Goal: Information Seeking & Learning: Find specific fact

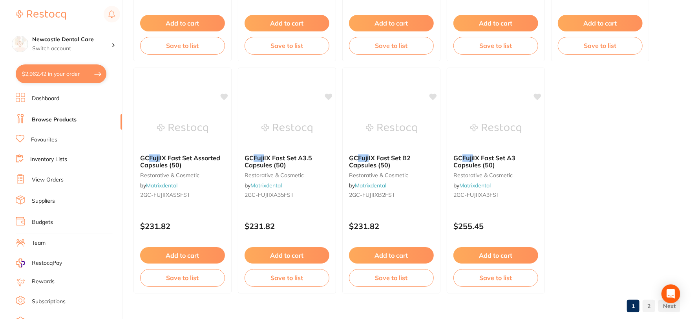
scroll to position [2379, 0]
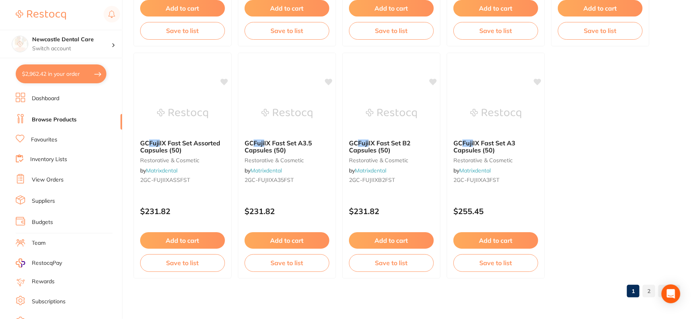
click at [648, 288] on link "2" at bounding box center [649, 291] width 13 height 16
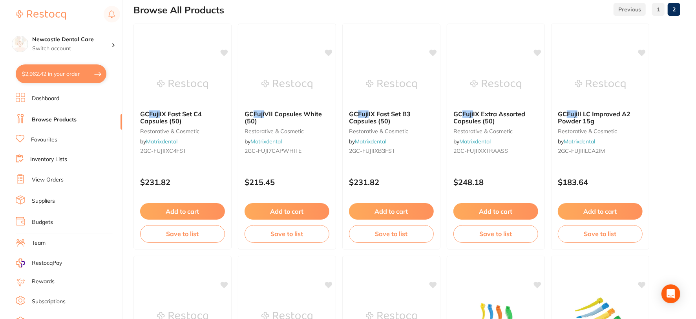
scroll to position [0, 0]
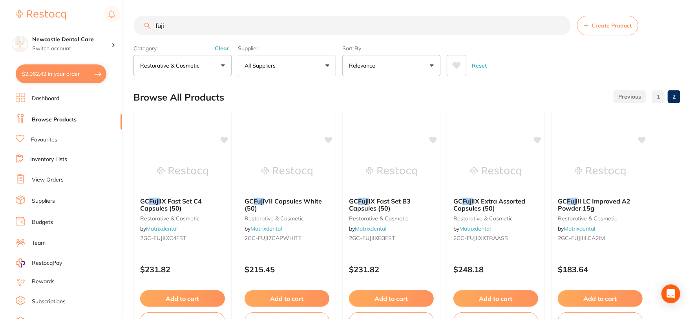
click at [185, 24] on input "fuji" at bounding box center [352, 26] width 437 height 20
click at [224, 48] on button "Clear" at bounding box center [221, 48] width 19 height 7
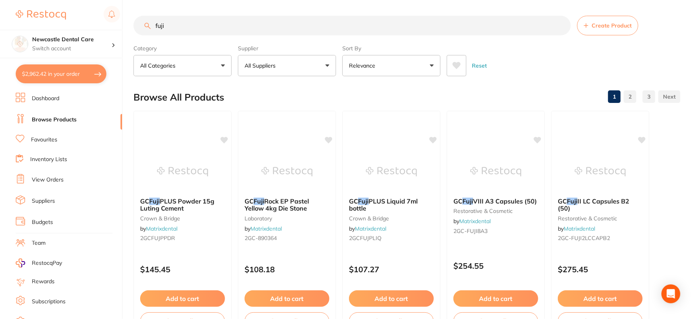
click at [191, 24] on input "fuji" at bounding box center [352, 26] width 437 height 20
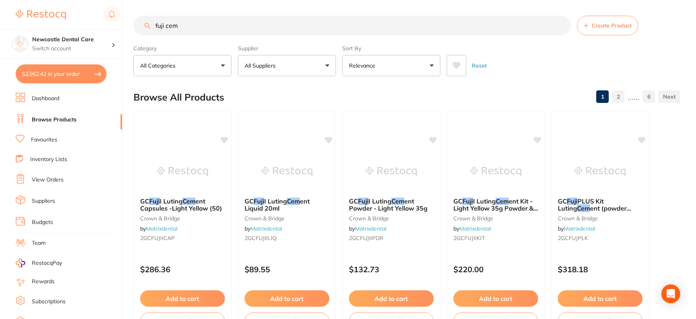
click at [166, 24] on input "fuji cem" at bounding box center [352, 26] width 437 height 20
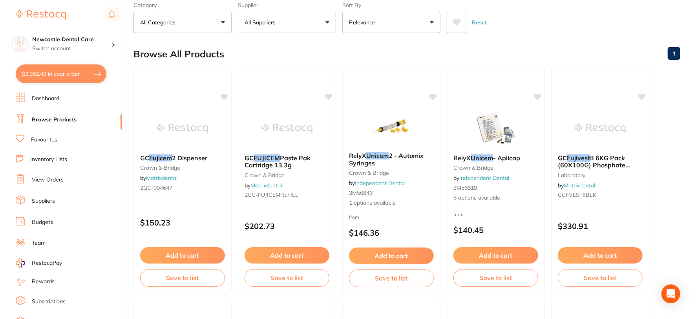
scroll to position [42, 0]
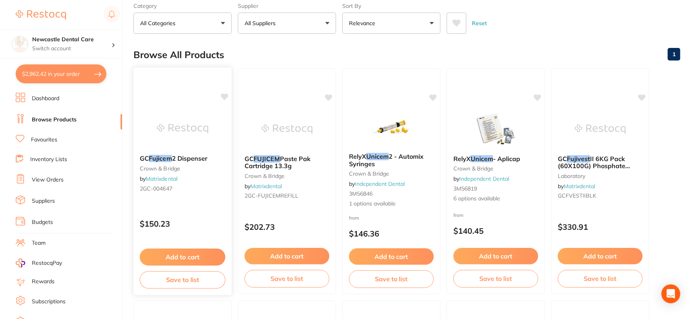
click at [188, 207] on div "GC Fujicem 2 Dispenser crown & bridge by Matrixdental 2GC-004647 $150.23 Add to…" at bounding box center [182, 181] width 99 height 228
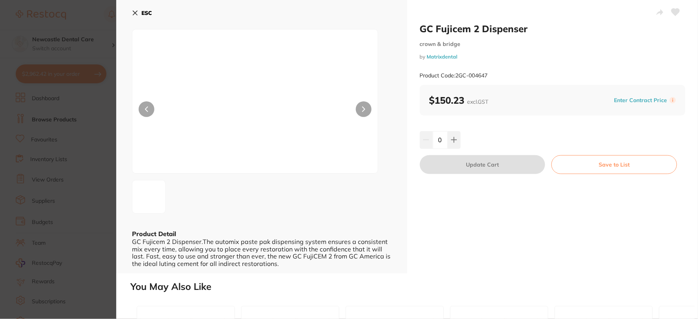
click at [136, 10] on icon at bounding box center [135, 13] width 6 height 6
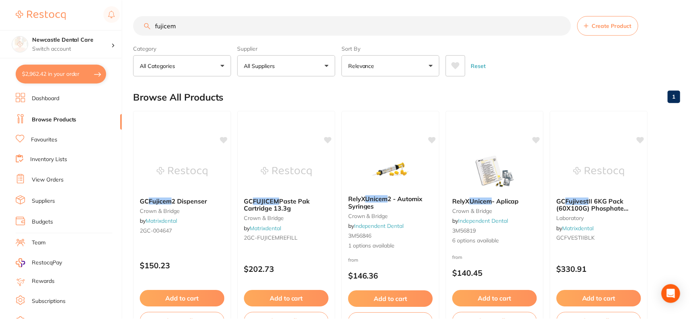
scroll to position [42, 0]
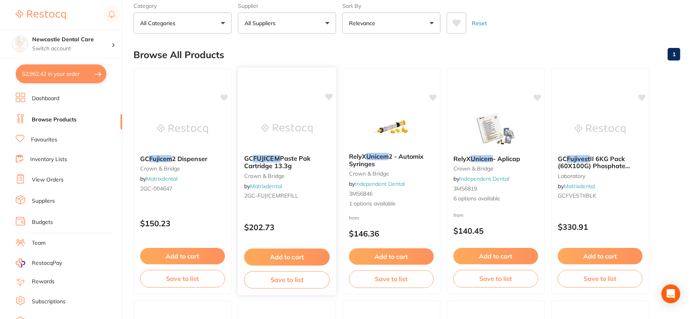
click at [295, 216] on div "$202.73" at bounding box center [287, 225] width 98 height 21
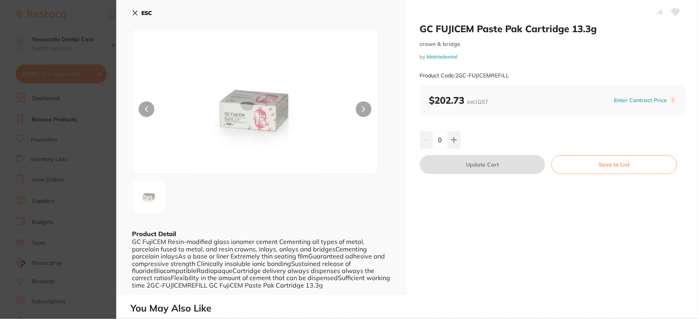
click at [135, 10] on icon at bounding box center [135, 13] width 6 height 6
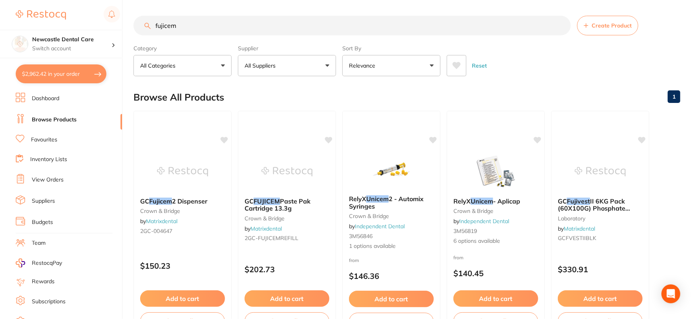
click at [261, 65] on p "All Suppliers" at bounding box center [262, 66] width 34 height 8
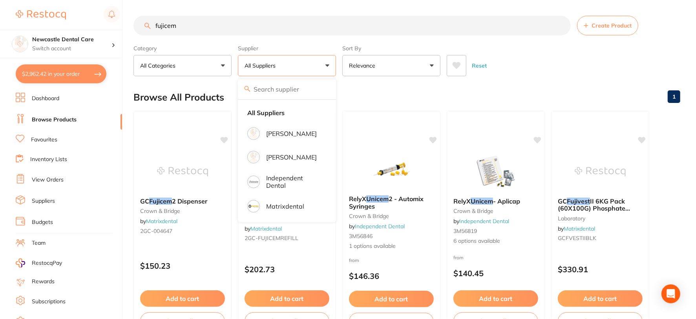
click at [154, 24] on input "fujicem" at bounding box center [352, 26] width 437 height 20
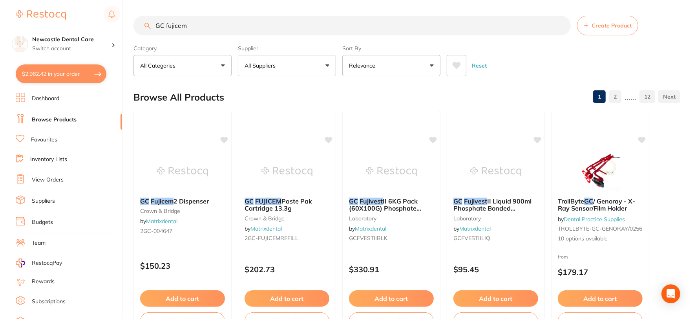
click at [323, 64] on button "All Suppliers" at bounding box center [287, 65] width 98 height 21
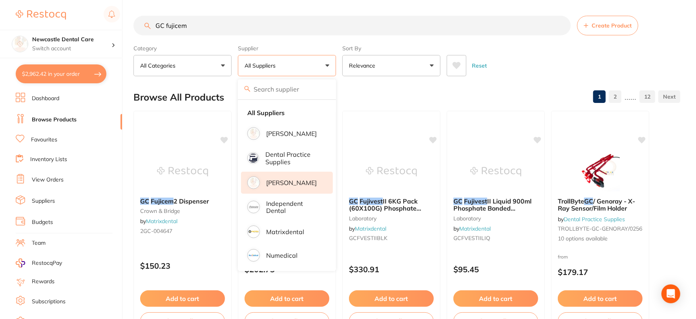
click at [285, 181] on p "[PERSON_NAME]" at bounding box center [291, 182] width 51 height 7
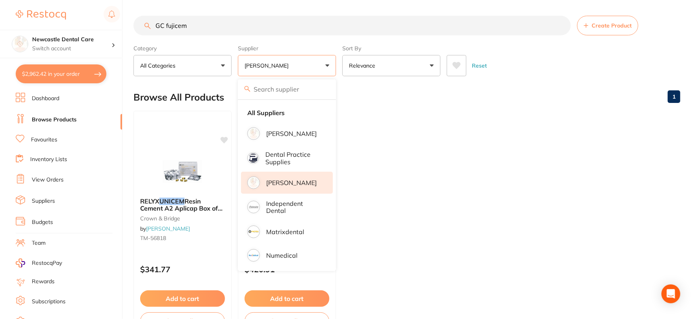
click at [379, 178] on ul "RELYX UNICEM Resin Cement A2 Aplicap Box of 50 crown & bridge by [PERSON_NAME] …" at bounding box center [407, 224] width 547 height 226
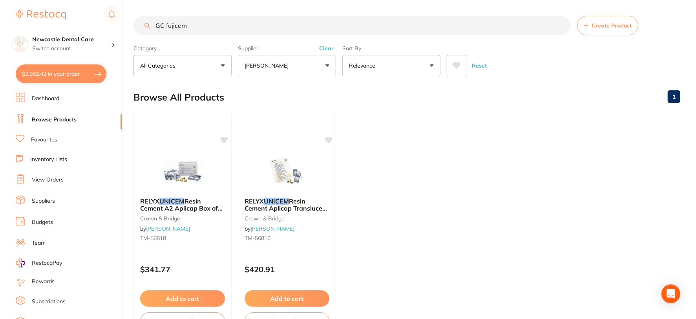
click at [325, 48] on button "Clear" at bounding box center [326, 48] width 19 height 7
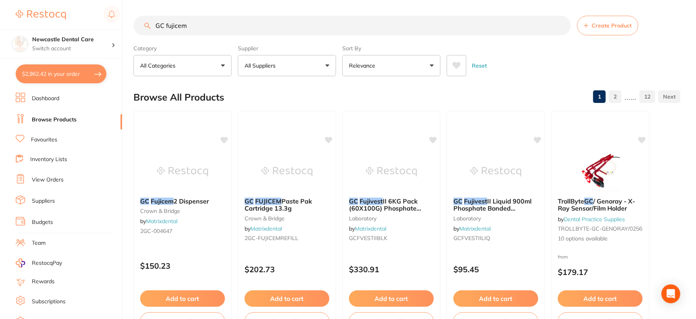
click at [166, 25] on input "GC fujicem" at bounding box center [352, 26] width 437 height 20
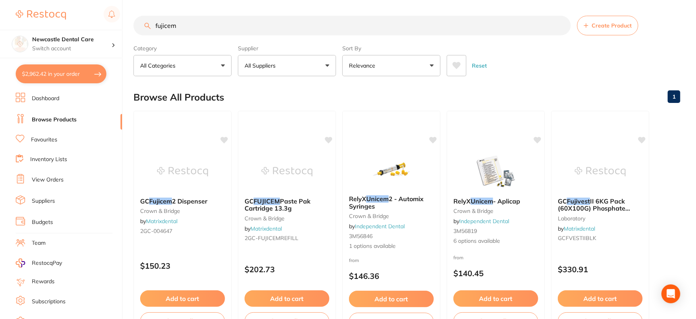
click at [193, 27] on input "fujicem" at bounding box center [352, 26] width 437 height 20
type input "fujicem"
click at [275, 229] on link "Matrixdental" at bounding box center [266, 228] width 32 height 7
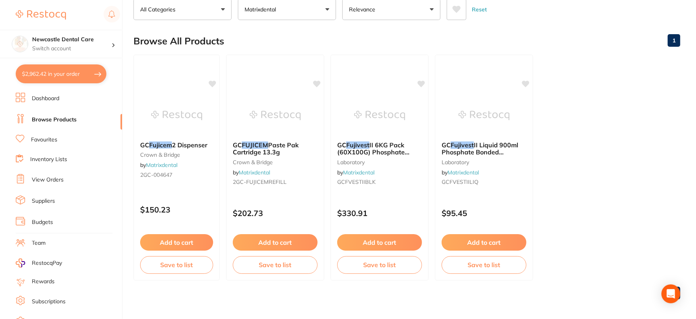
scroll to position [58, 0]
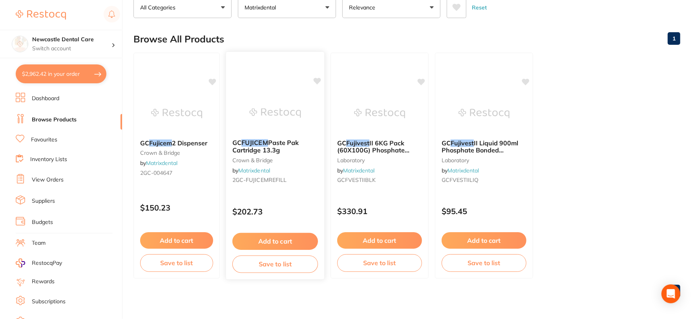
click at [280, 187] on div "GC FUJICEM Paste Pak Cartridge 13.3g crown & bridge by Matrixdental 2GC-FUJICEM…" at bounding box center [275, 163] width 98 height 60
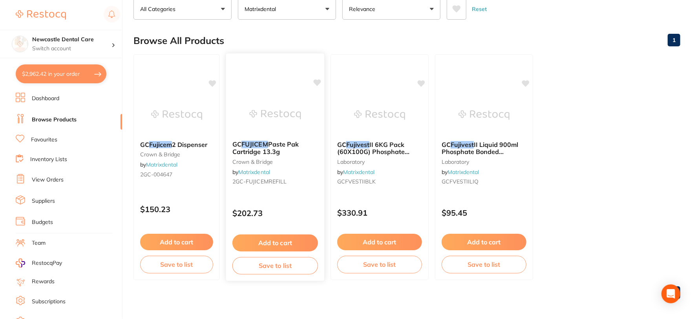
scroll to position [58, 0]
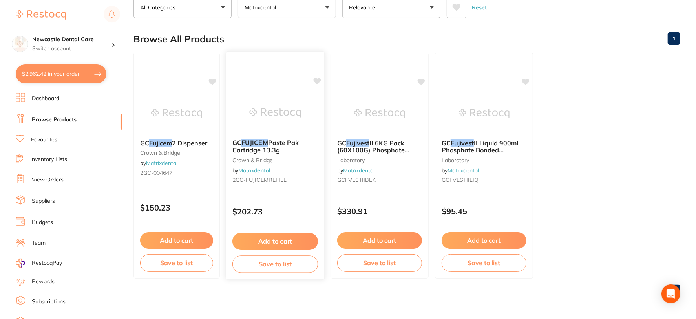
click at [276, 172] on div "GC FUJICEM Paste Pak Cartridge 13.3g crown & bridge by Matrixdental 2GC-FUJICEM…" at bounding box center [275, 163] width 98 height 60
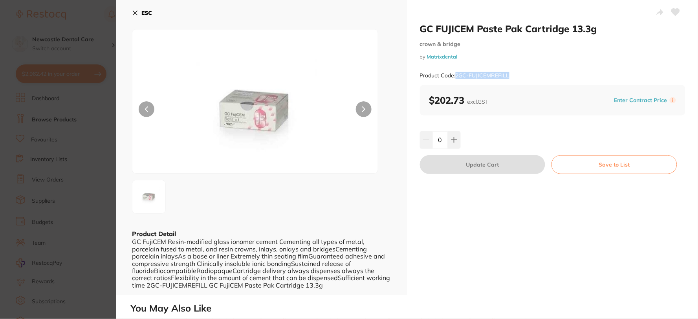
drag, startPoint x: 456, startPoint y: 72, endPoint x: 507, endPoint y: 77, distance: 51.7
click at [507, 77] on small "Product Code: 2GC-FUJICEMREFILL" at bounding box center [465, 75] width 90 height 7
copy small "2GC-FUJICEMREFILL"
